Goal: Navigation & Orientation: Go to known website

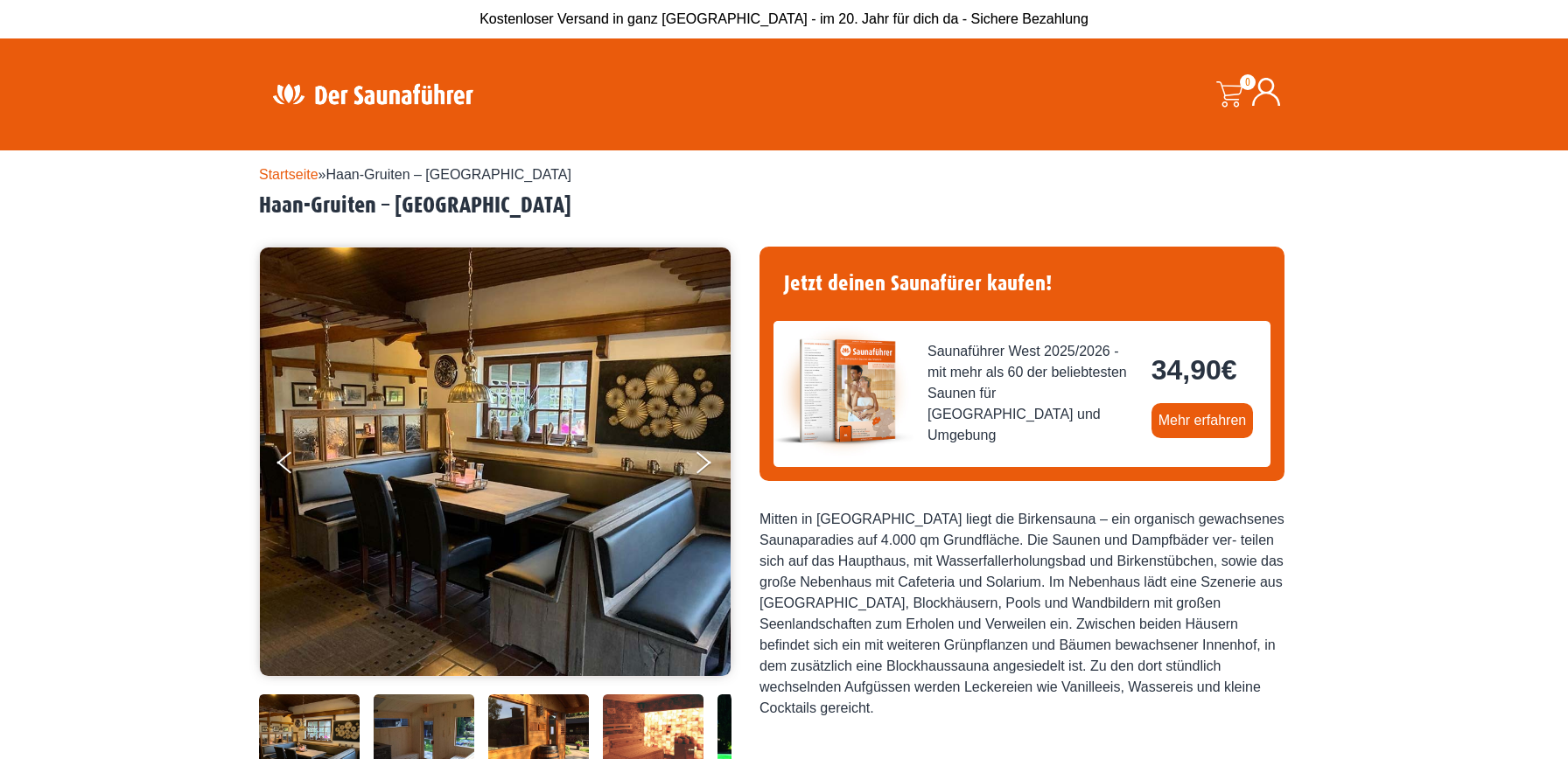
click at [383, 93] on img at bounding box center [373, 94] width 228 height 34
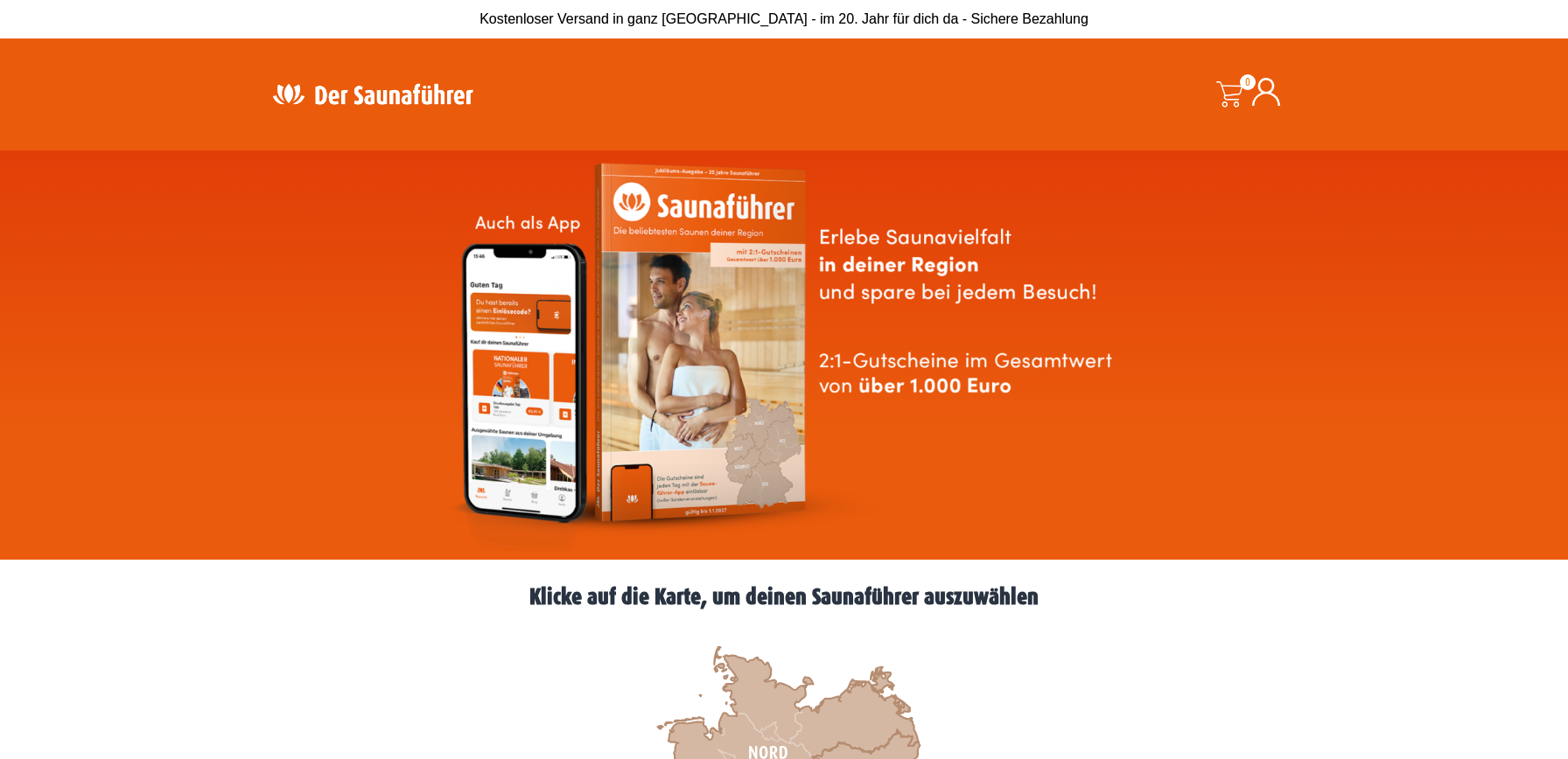
click at [340, 98] on img at bounding box center [373, 94] width 228 height 34
drag, startPoint x: 1178, startPoint y: 130, endPoint x: 1128, endPoint y: 147, distance: 52.8
click at [1178, 130] on div "0 0,00 €" at bounding box center [1148, 95] width 308 height 86
click at [355, 99] on img at bounding box center [373, 94] width 228 height 34
